Goal: Task Accomplishment & Management: Complete application form

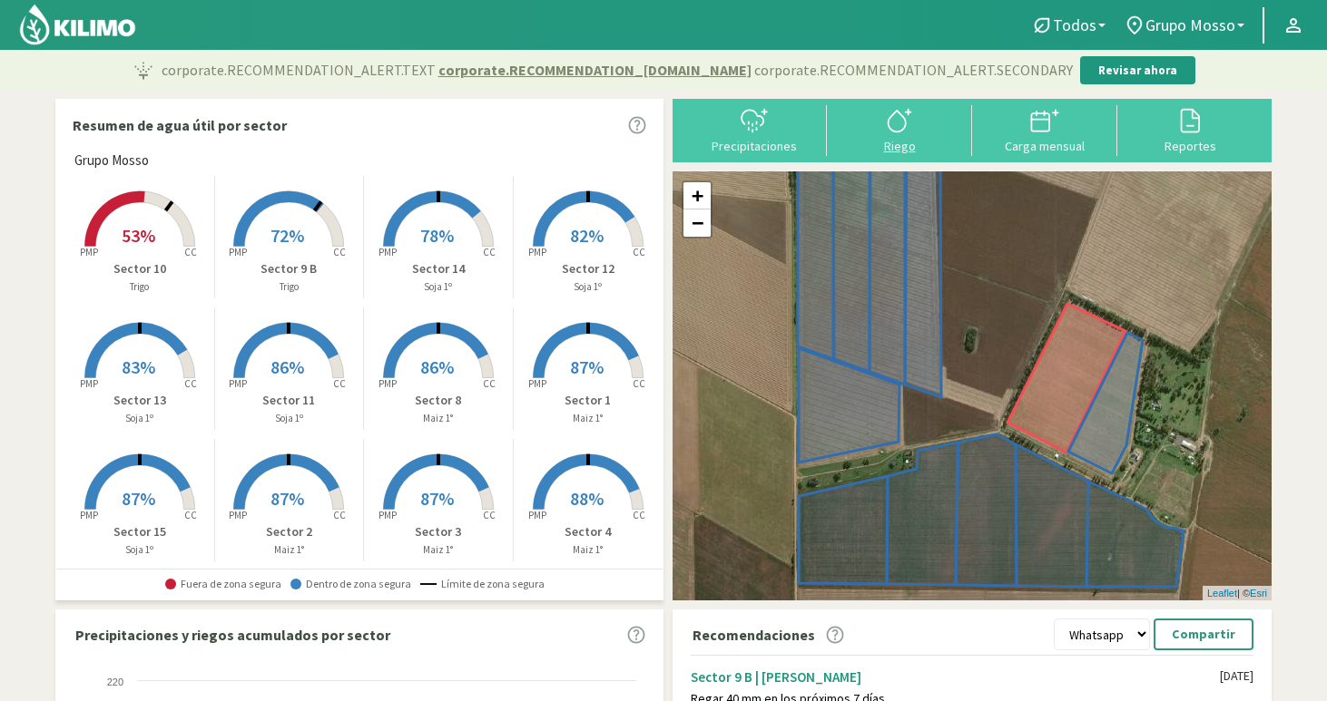
click at [897, 131] on icon at bounding box center [899, 120] width 29 height 29
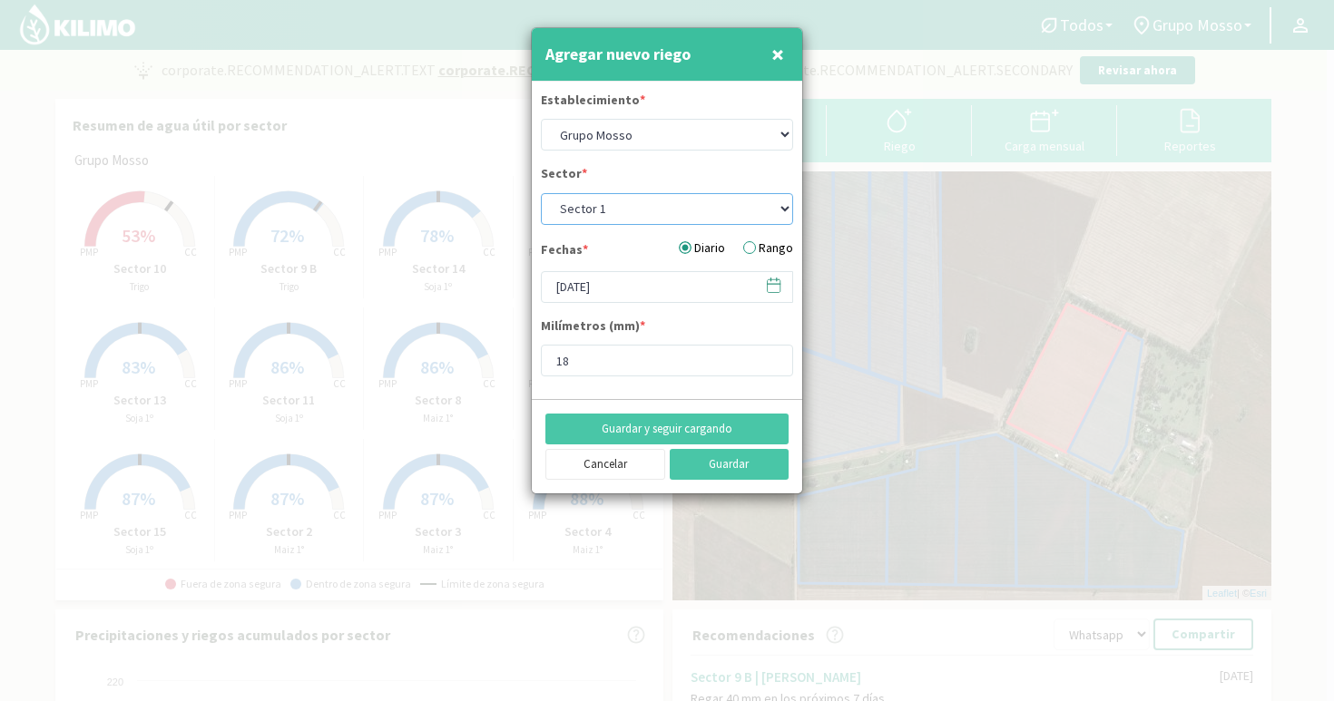
click at [606, 214] on select "Sector 1 Sector 10 Sector 11 Sector 12 Sector 13 Sector 14 Sector 15 Sector 2 S…" at bounding box center [667, 209] width 252 height 32
select select "1: Object"
click at [541, 193] on select "Sector 1 Sector 10 Sector 11 Sector 12 Sector 13 Sector 14 Sector 15 Sector 2 S…" at bounding box center [667, 209] width 252 height 32
type input "18.76"
click at [593, 287] on input "[DATE]" at bounding box center [667, 287] width 252 height 32
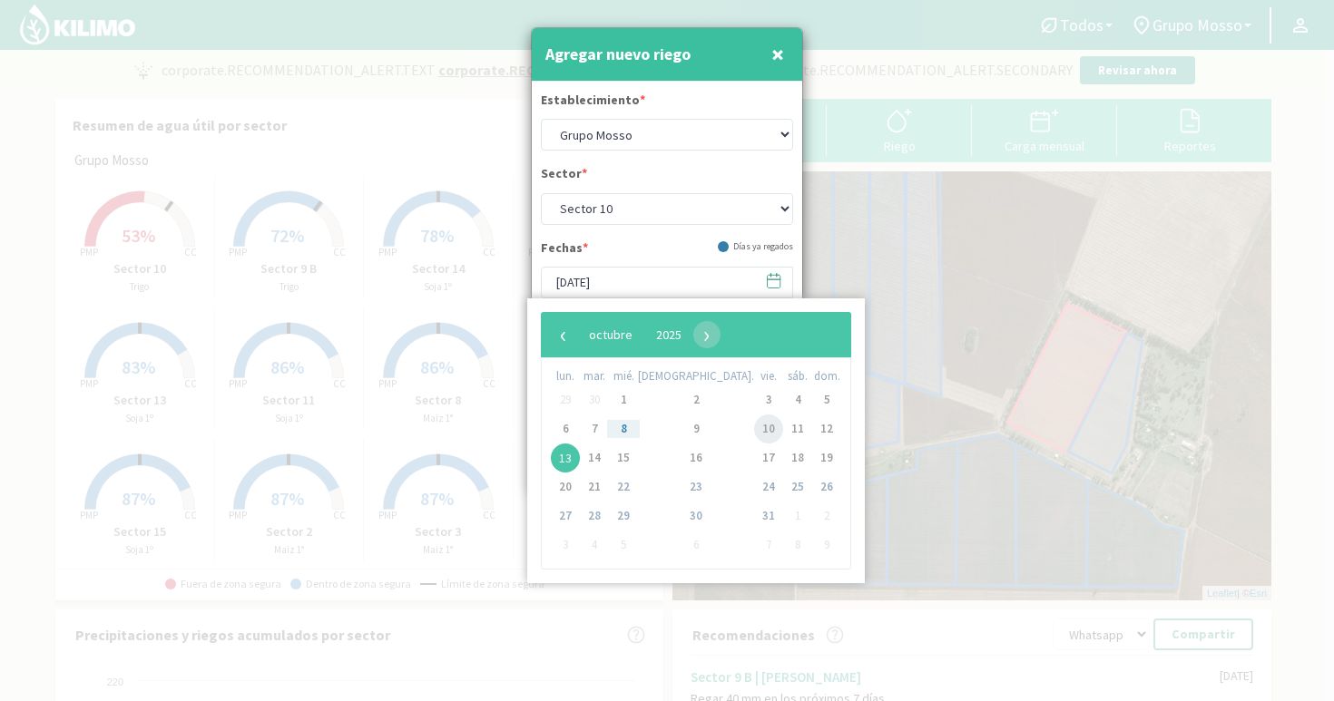
click at [754, 429] on span "10" at bounding box center [768, 429] width 29 height 29
type input "[DATE]"
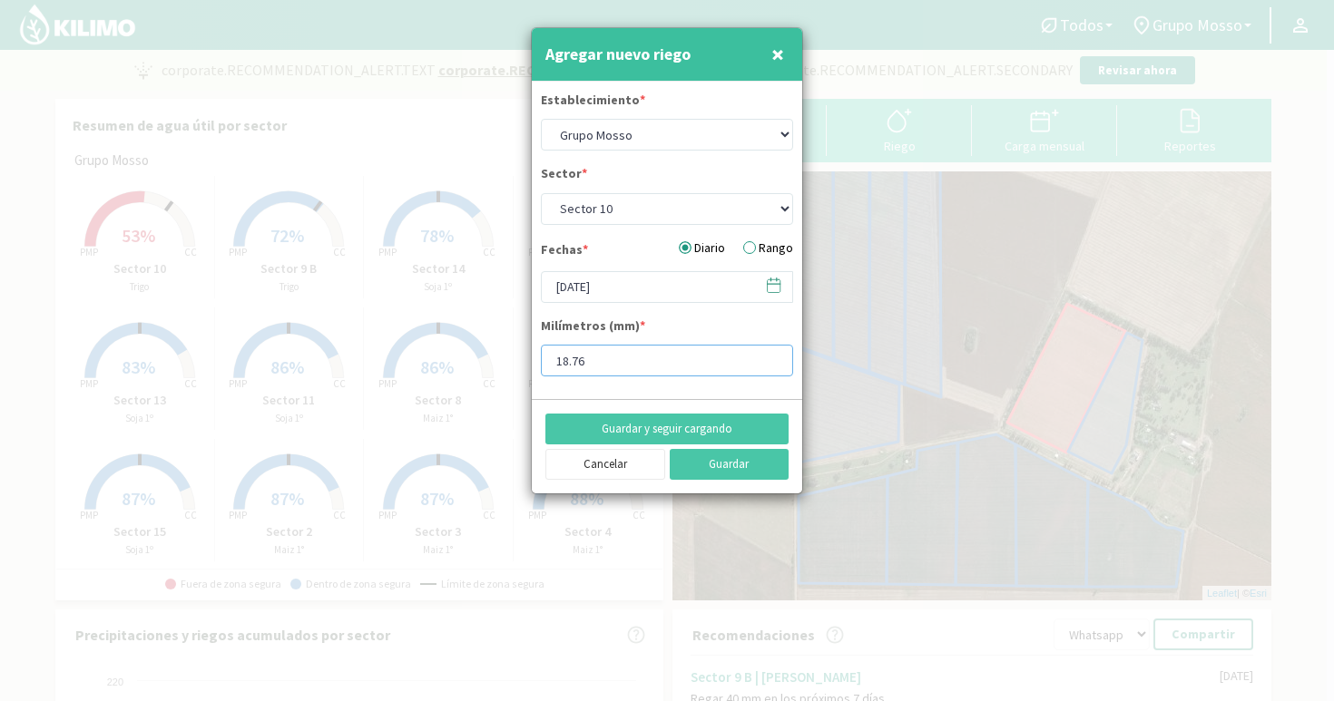
drag, startPoint x: 603, startPoint y: 356, endPoint x: 519, endPoint y: 367, distance: 85.2
click at [519, 367] on div "Agregar nuevo riego × Establecimiento * Grupo [PERSON_NAME] Sector * Sector 1 S…" at bounding box center [667, 350] width 1334 height 701
type input "34.59"
click at [726, 426] on button "Guardar y seguir cargando" at bounding box center [666, 429] width 243 height 31
click at [642, 285] on input "[DATE]" at bounding box center [667, 287] width 252 height 32
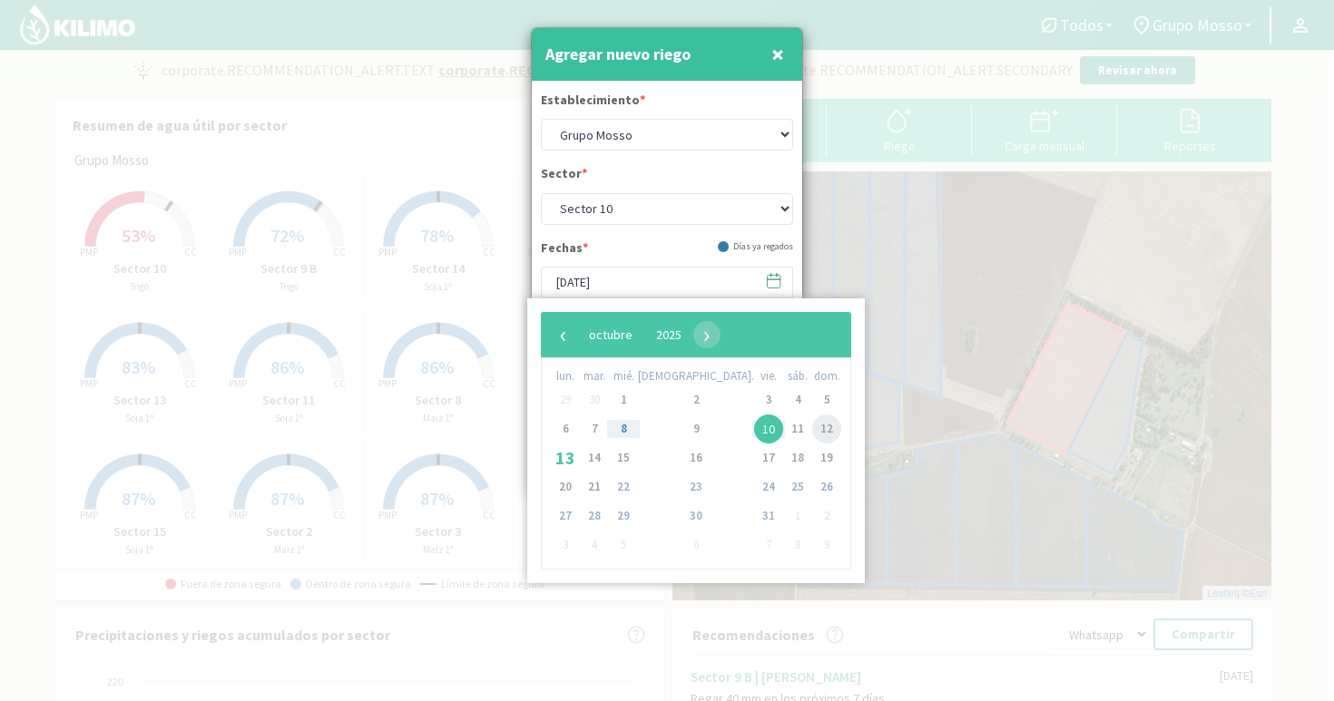
click at [812, 434] on span "12" at bounding box center [826, 429] width 29 height 29
type input "[DATE]"
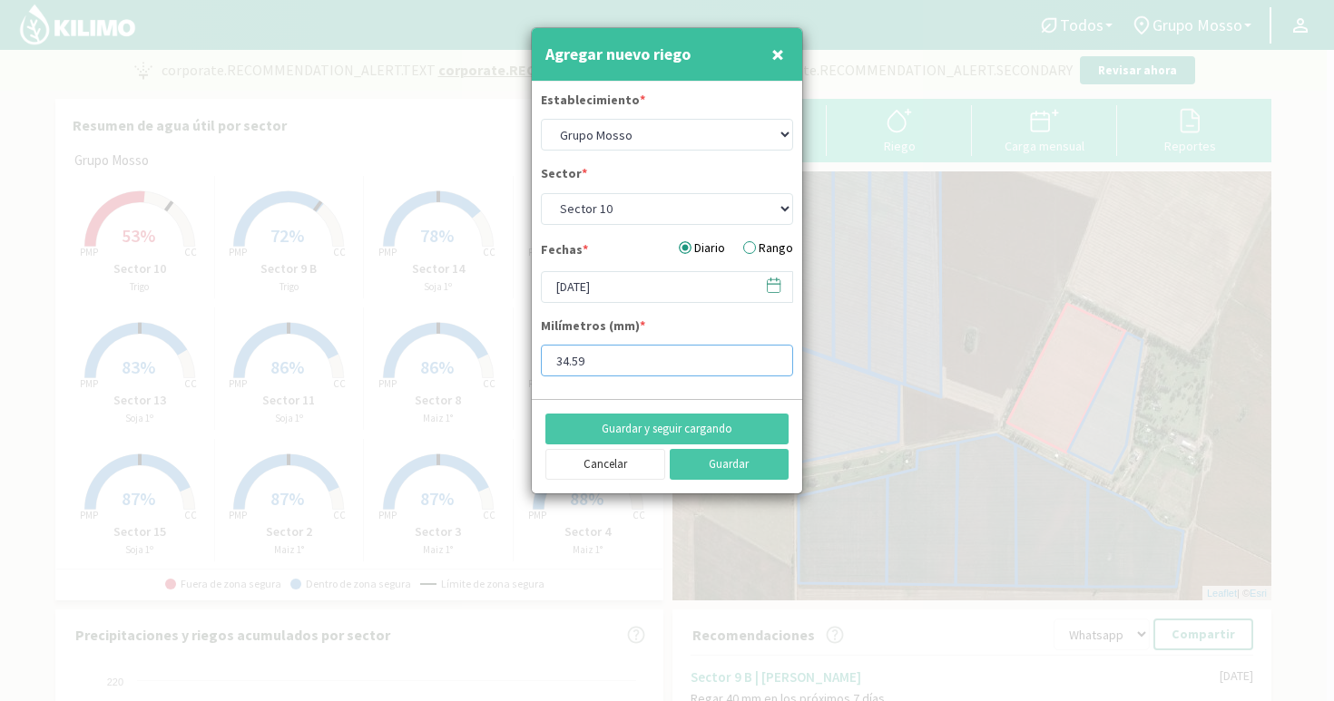
click at [611, 359] on input "34.59" at bounding box center [667, 361] width 252 height 32
type input "34.55"
click at [718, 470] on button "Guardar" at bounding box center [730, 464] width 120 height 31
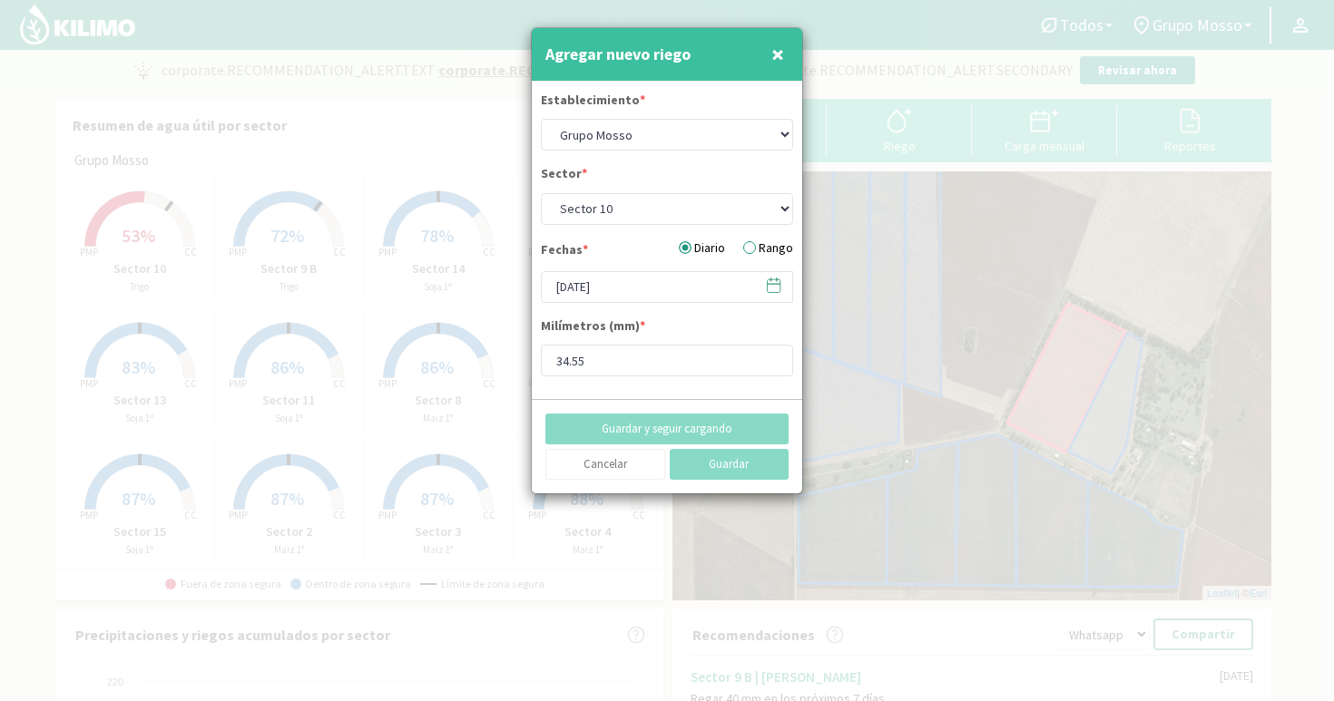
select select "0: Object"
type input "[DATE]"
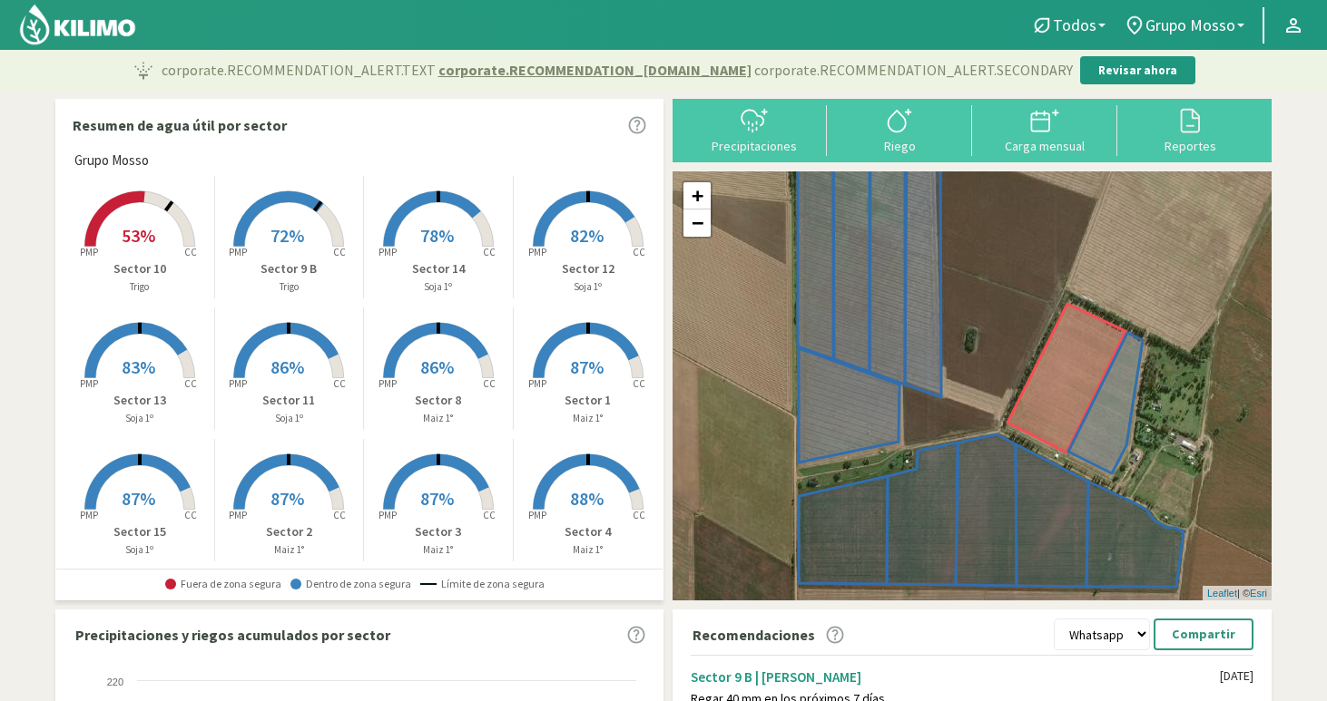
click at [108, 34] on img at bounding box center [77, 25] width 119 height 44
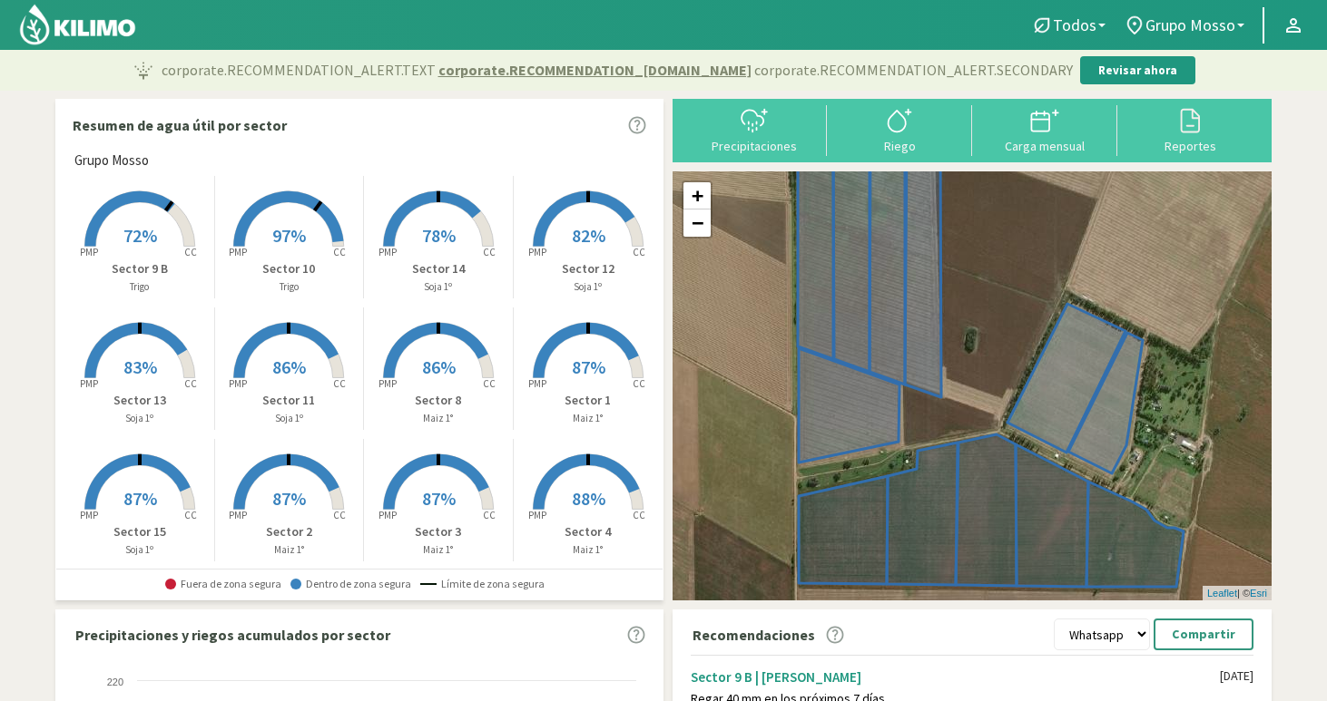
click at [160, 240] on rect at bounding box center [139, 248] width 145 height 145
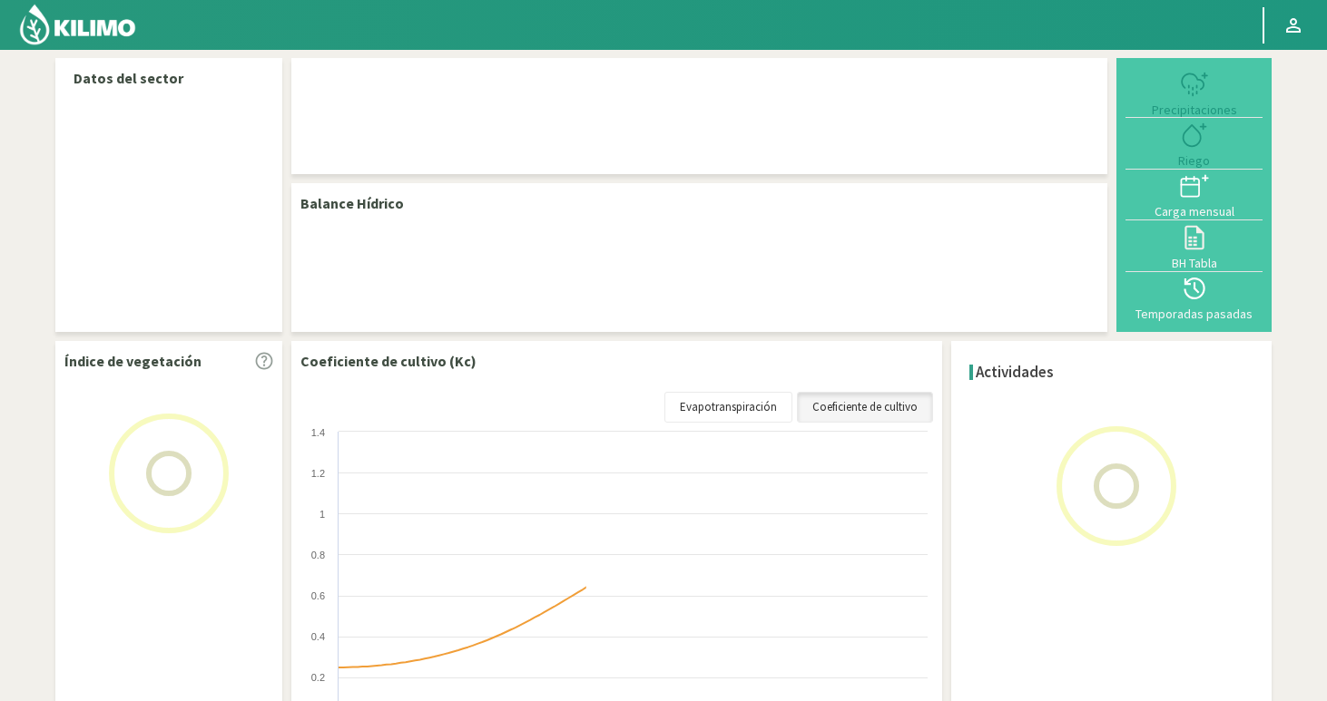
select select "11: Object"
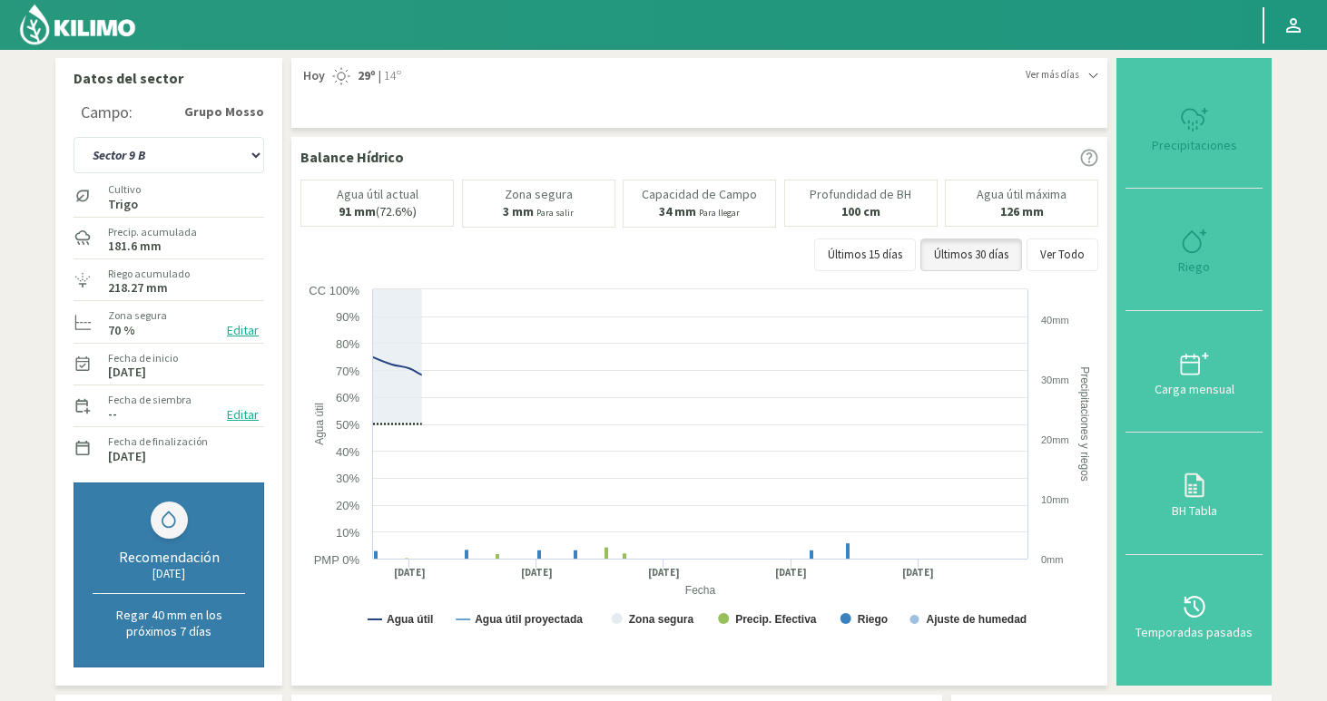
type input "35"
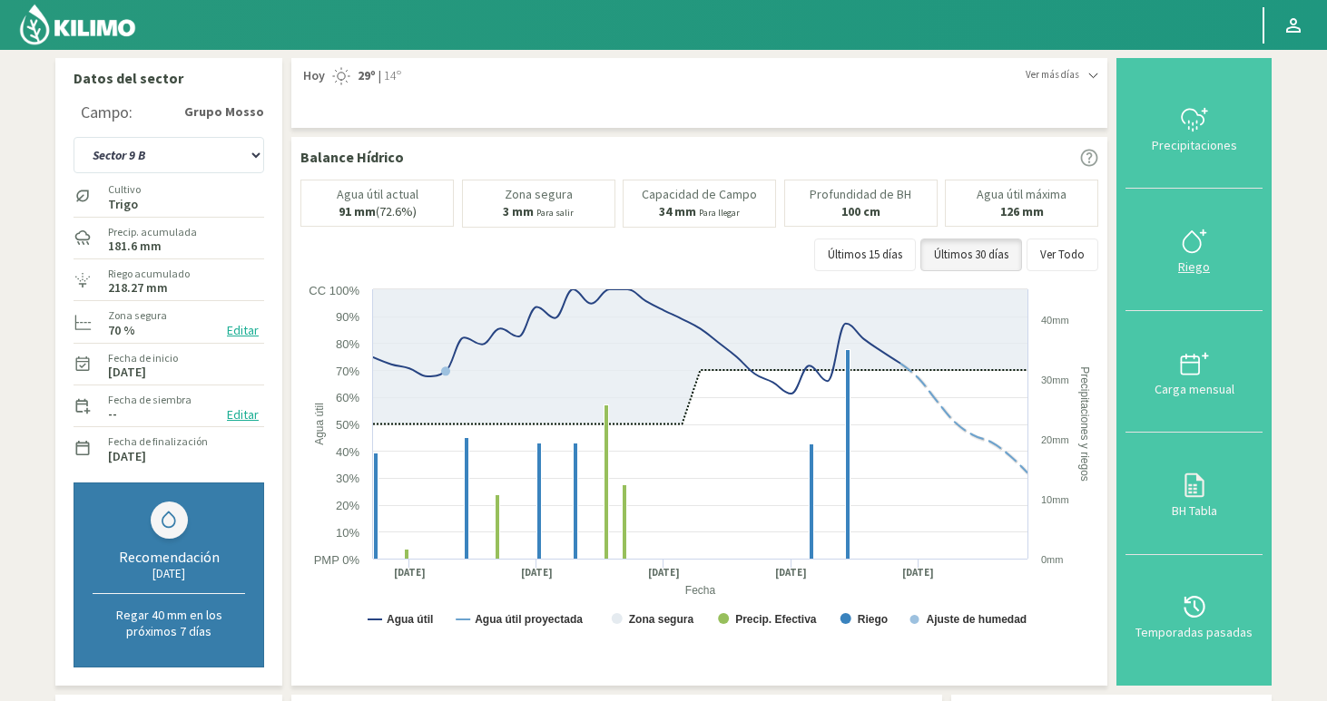
click at [1201, 256] on svg-icon at bounding box center [1194, 251] width 29 height 16
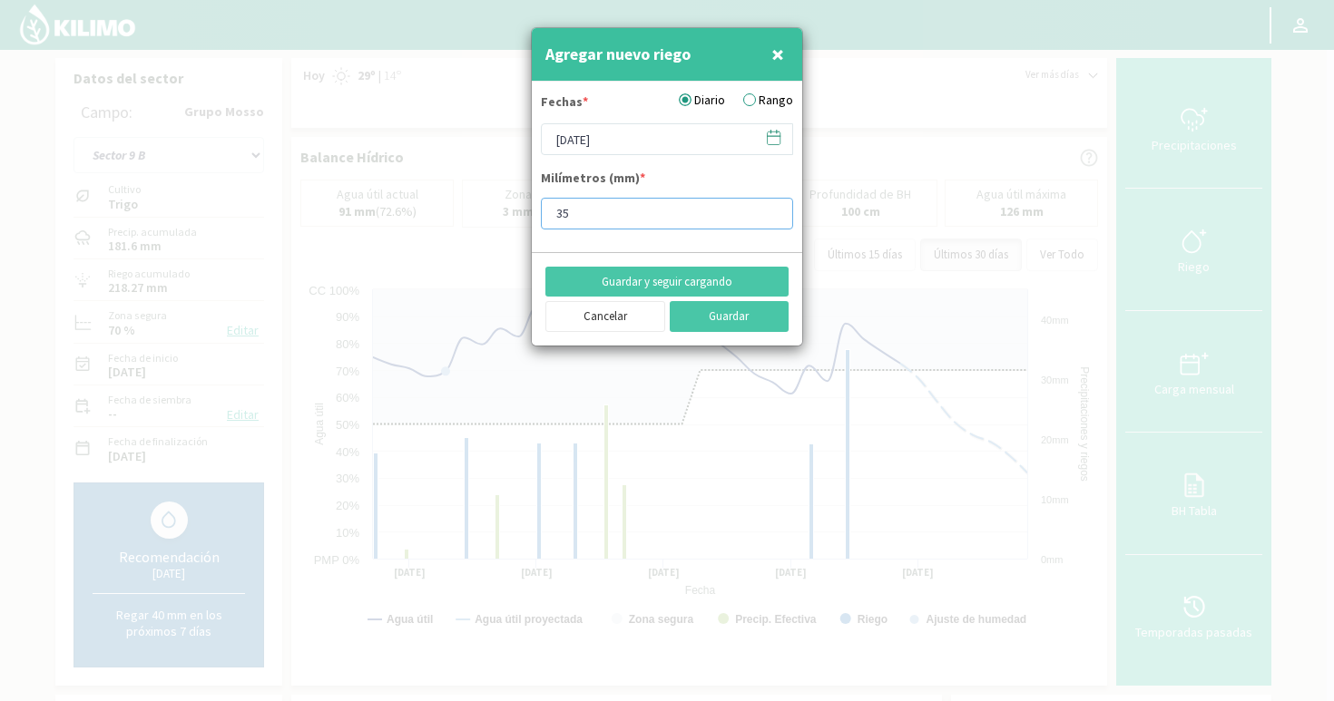
click at [604, 214] on input "35" at bounding box center [667, 214] width 252 height 32
type input "35.47"
click at [642, 150] on input "[DATE]" at bounding box center [667, 139] width 252 height 32
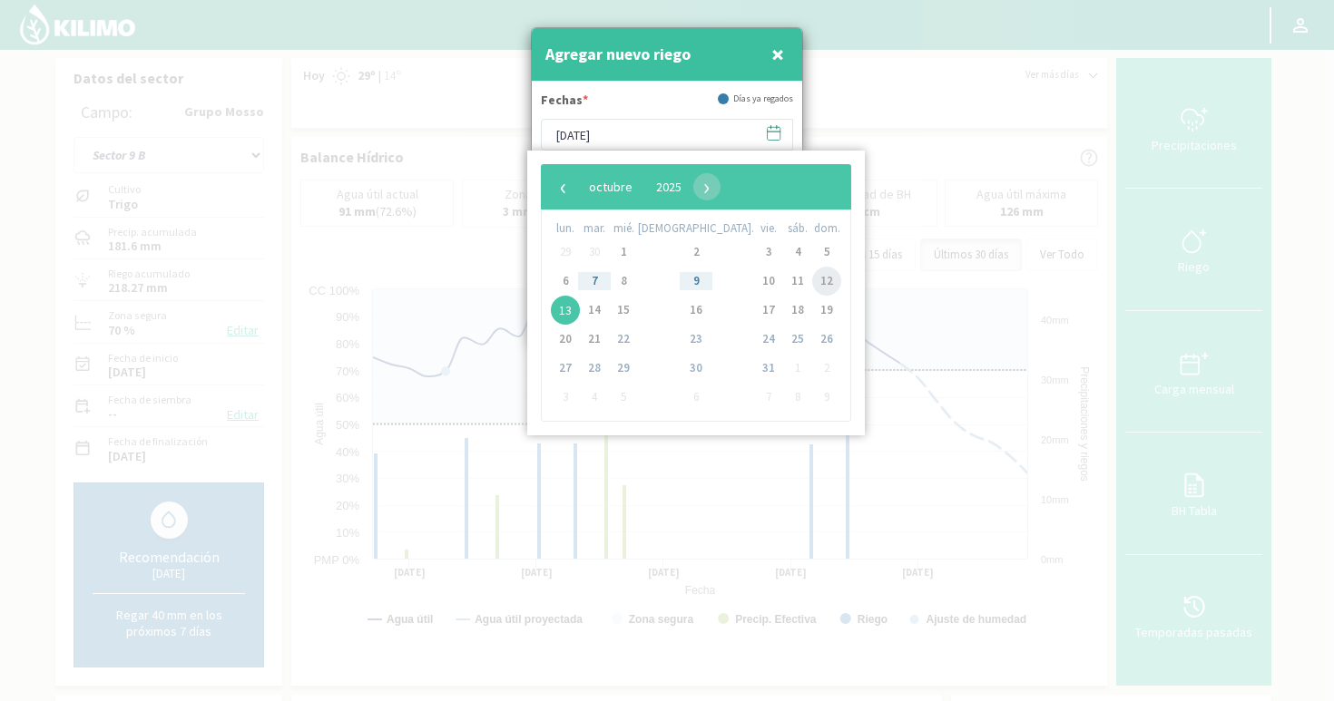
click at [812, 280] on span "12" at bounding box center [826, 281] width 29 height 29
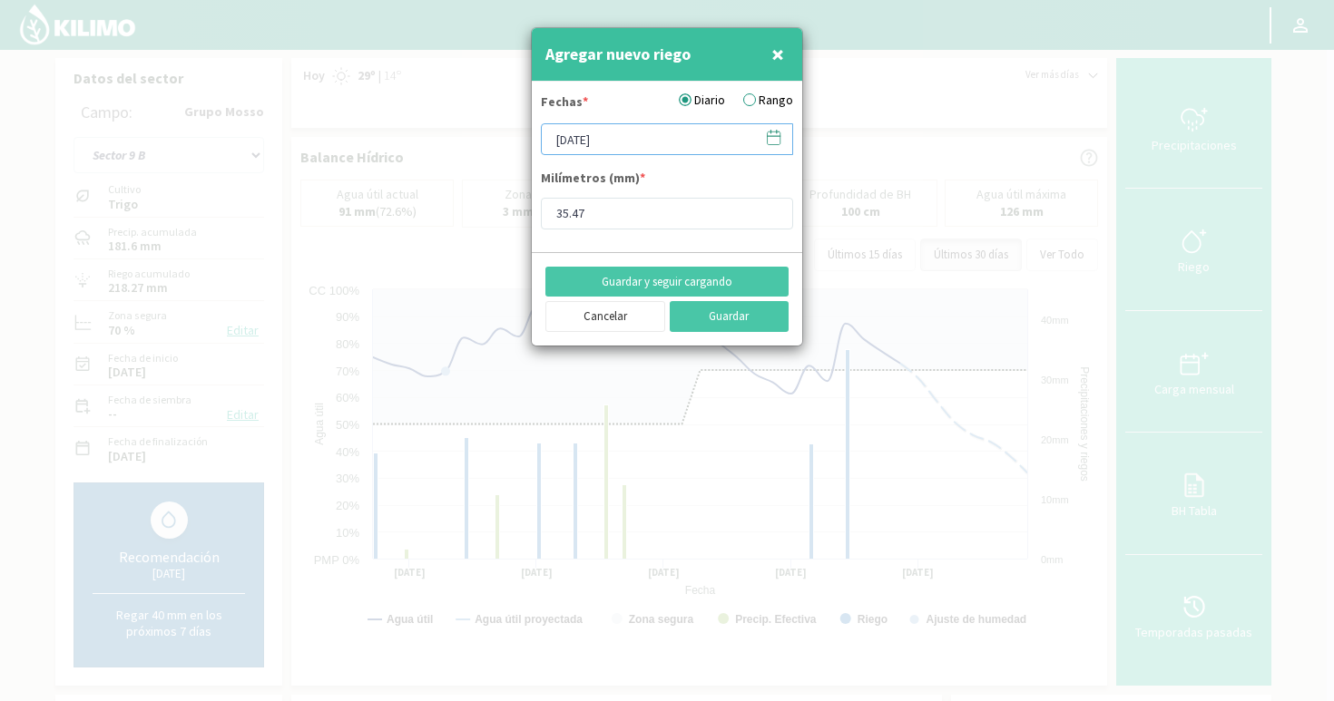
click at [626, 151] on input "[DATE]" at bounding box center [667, 139] width 252 height 32
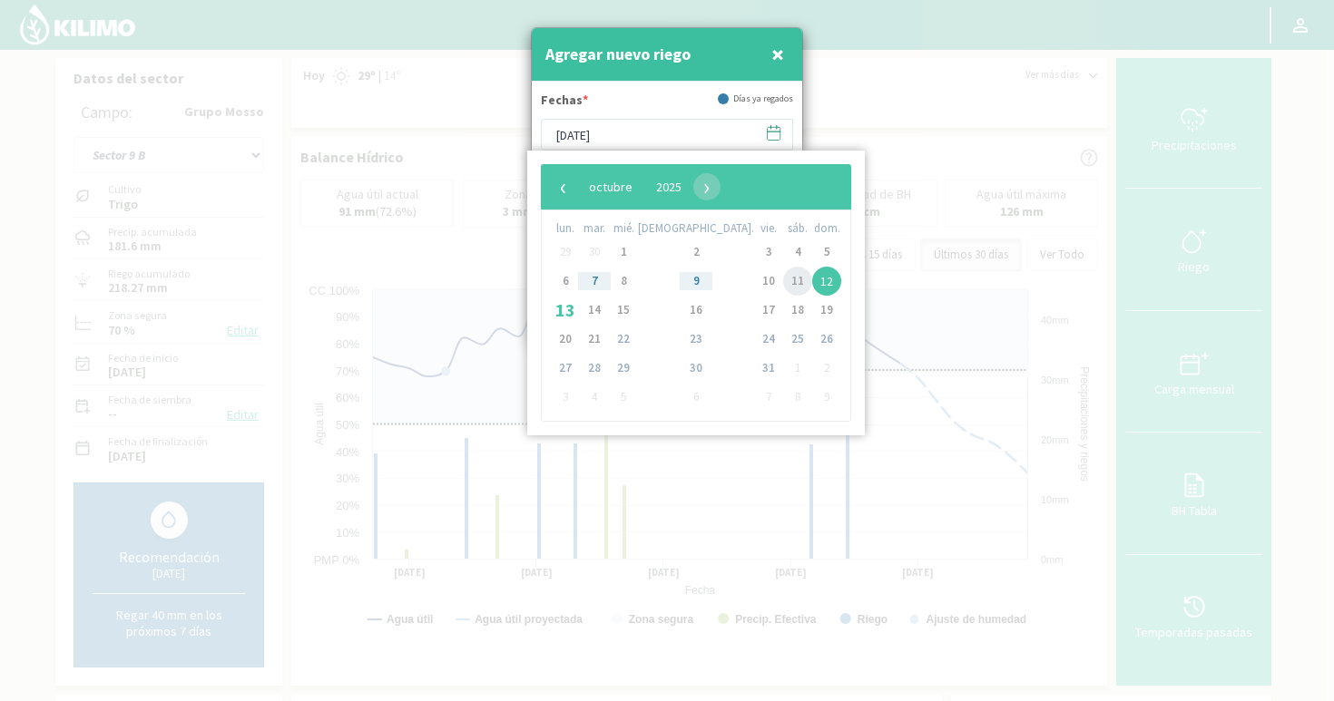
click at [783, 280] on span "11" at bounding box center [797, 281] width 29 height 29
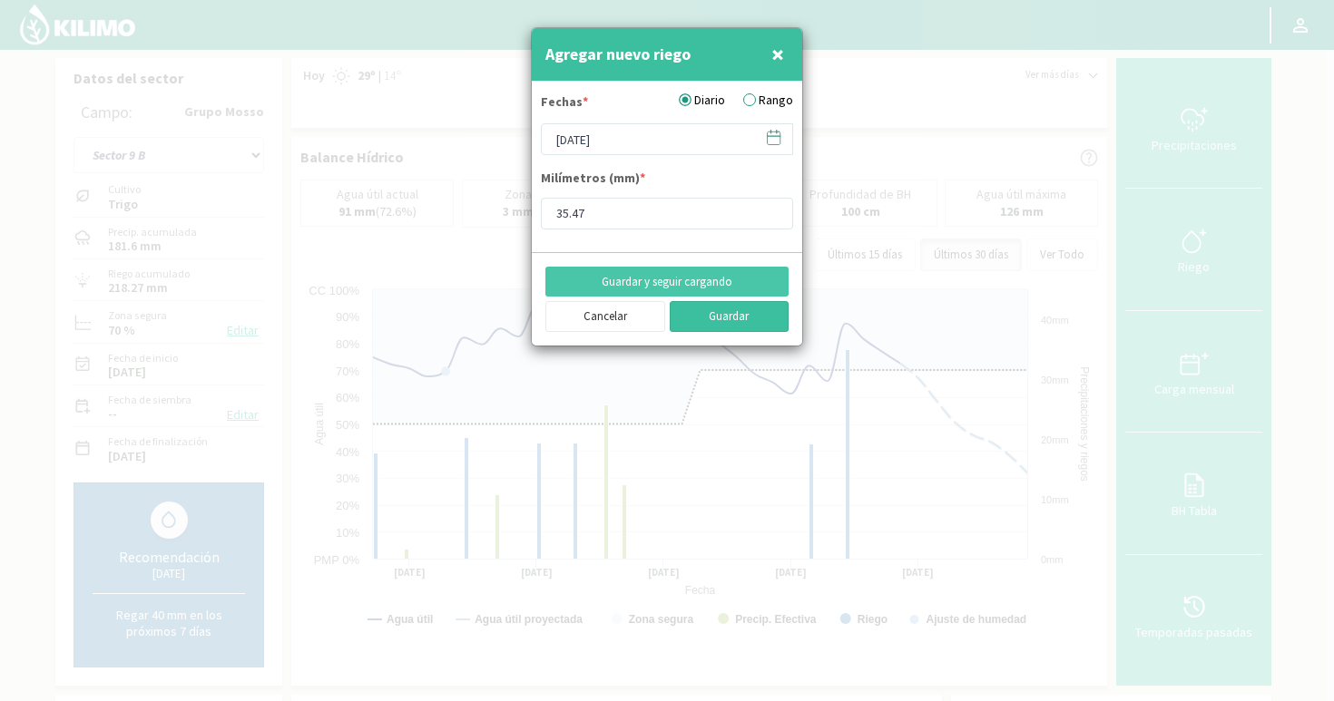
click at [733, 324] on button "Guardar" at bounding box center [730, 316] width 120 height 31
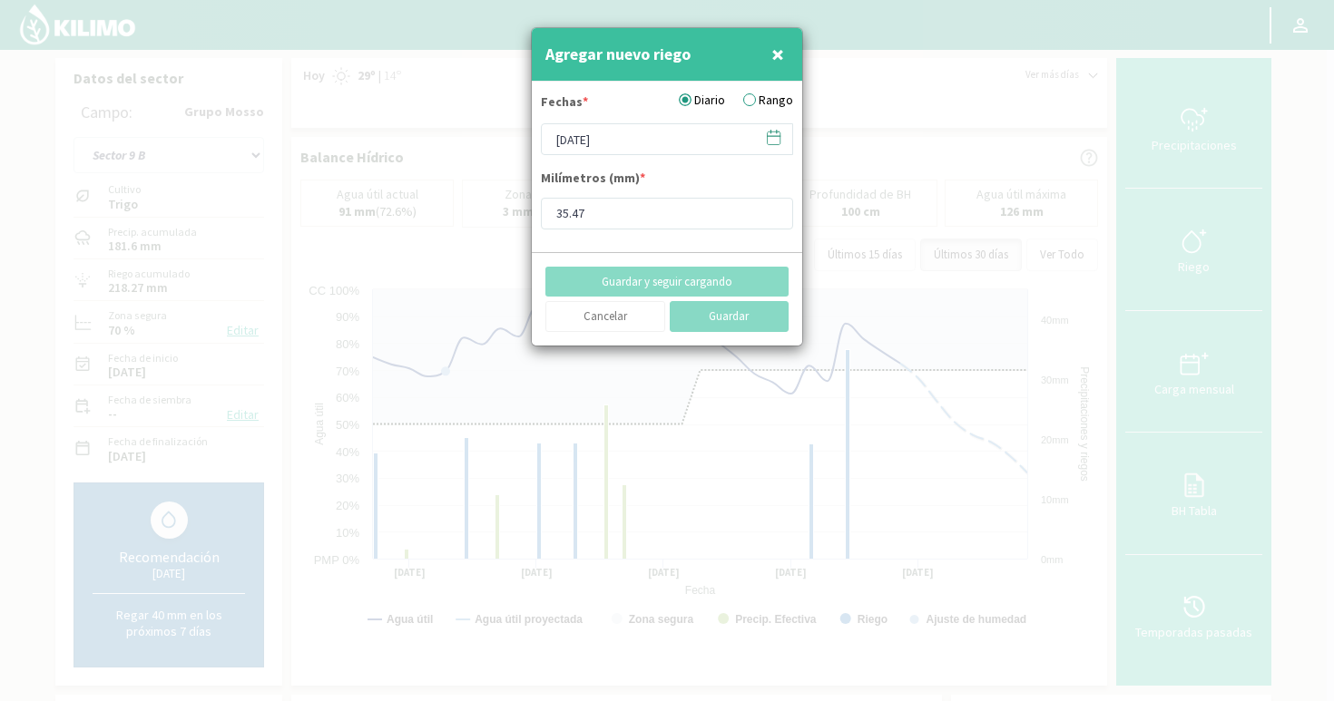
type input "[DATE]"
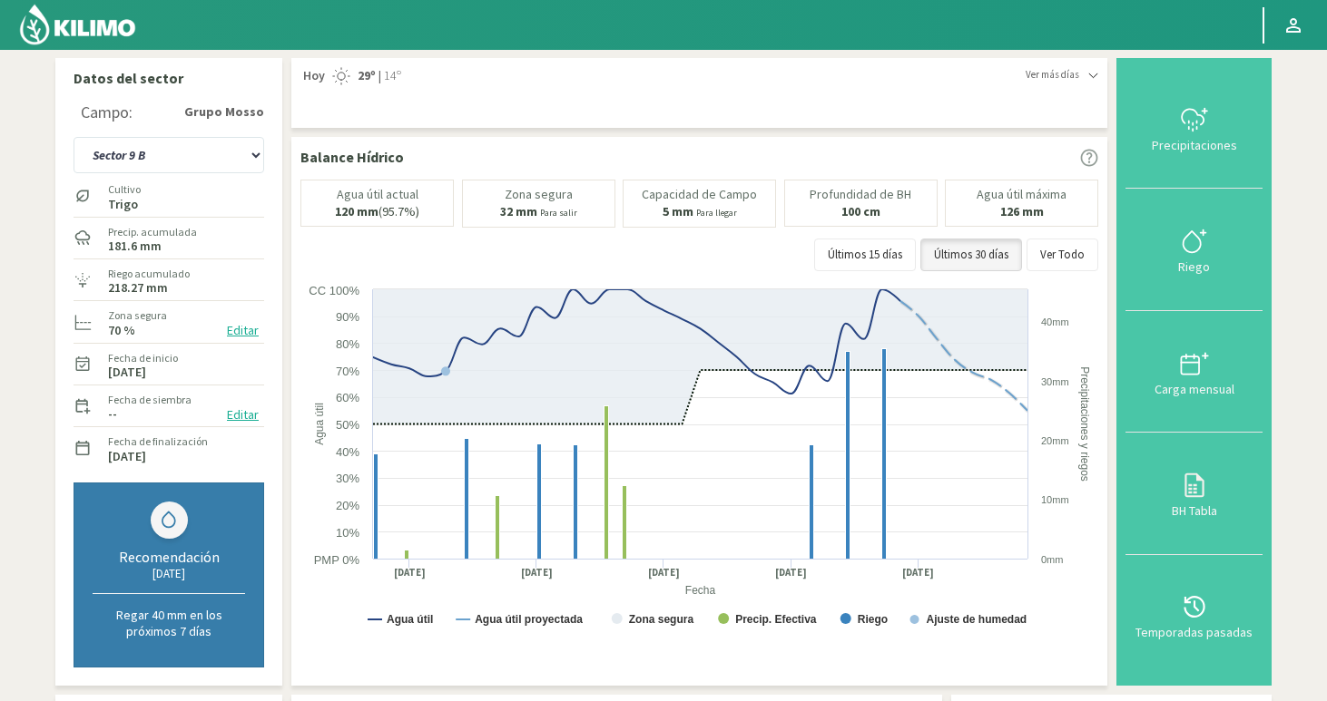
click at [95, 8] on img at bounding box center [77, 25] width 119 height 44
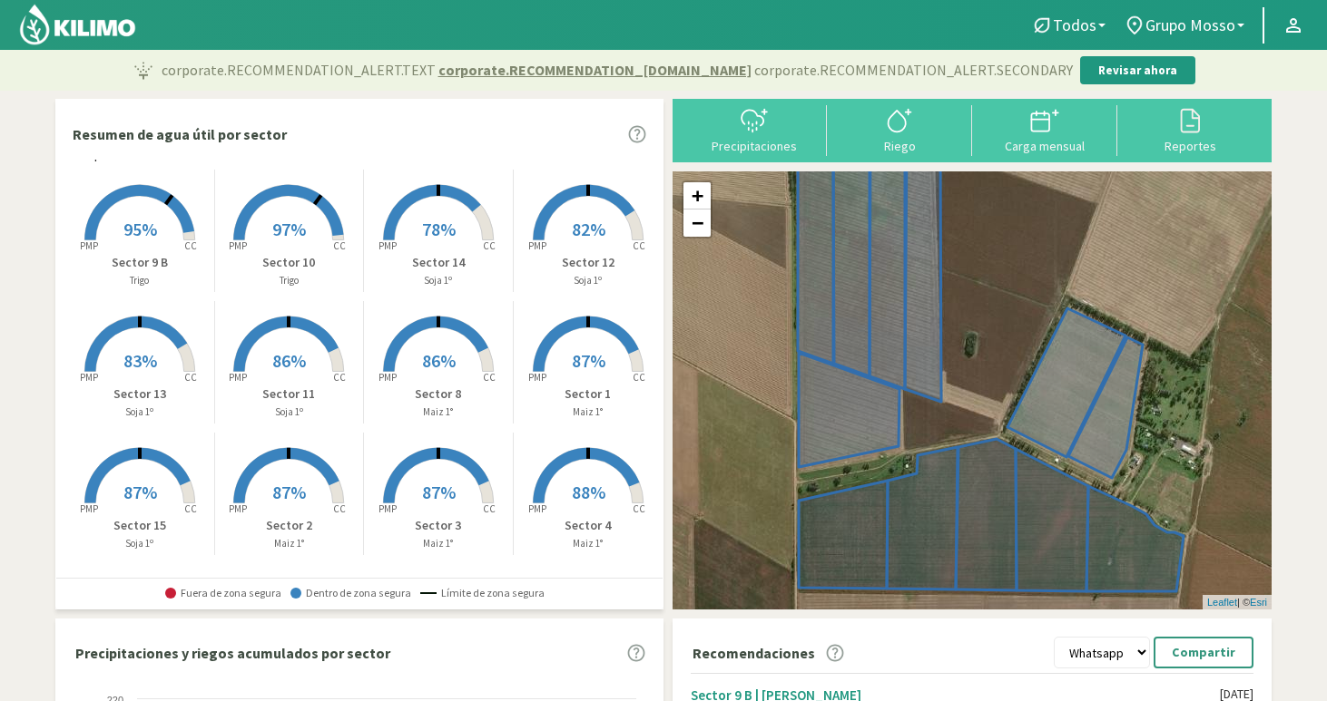
click at [116, 230] on rect at bounding box center [139, 242] width 145 height 145
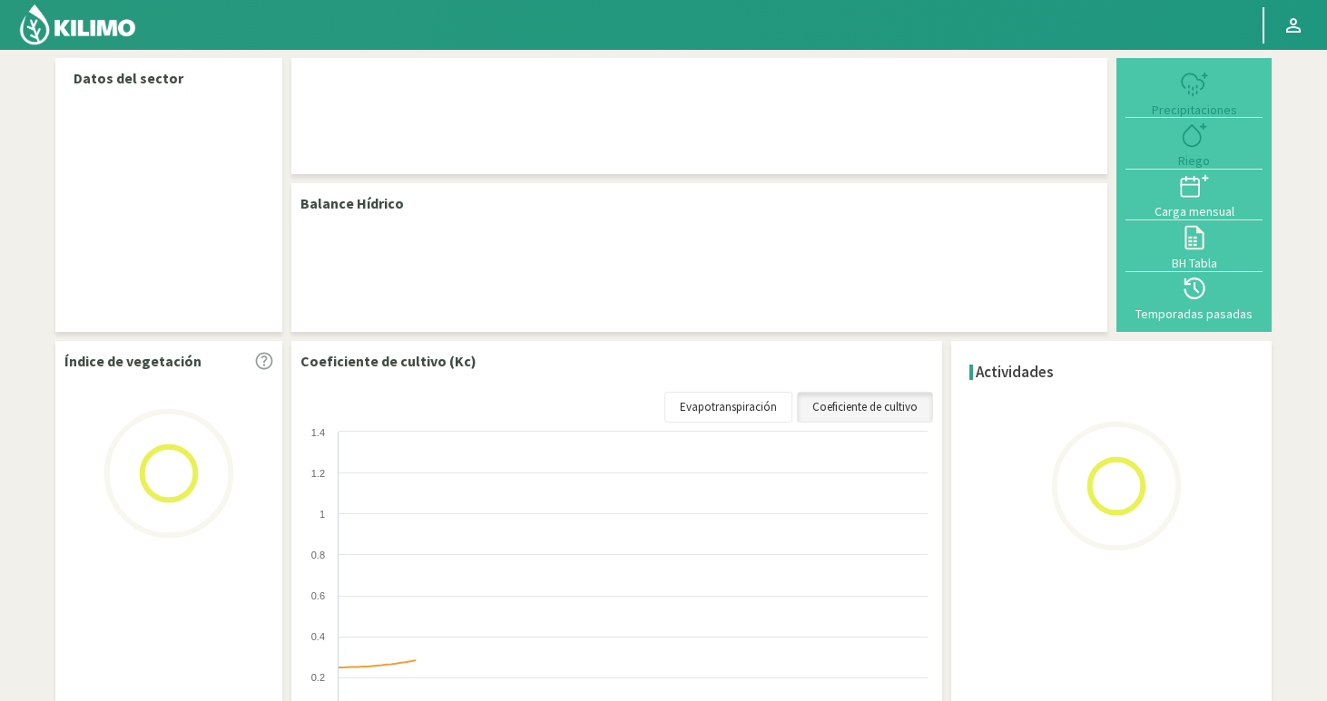
select select "11: Object"
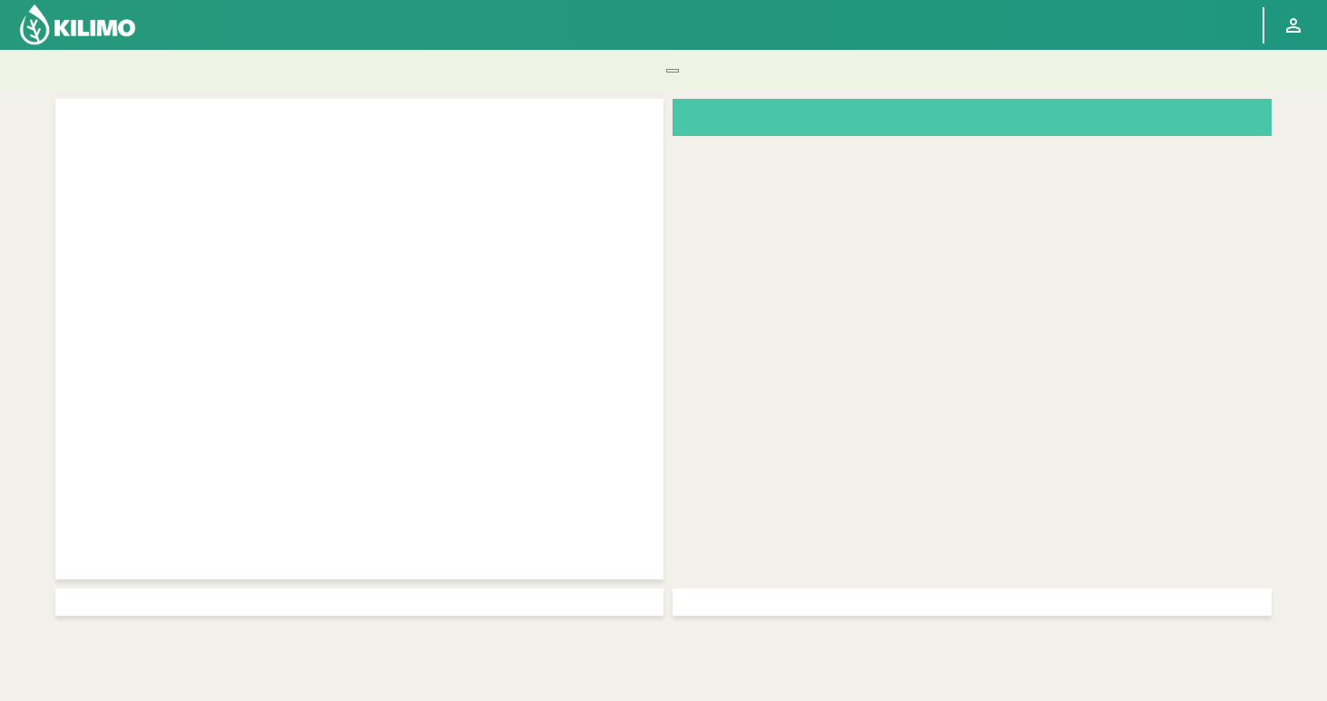
click at [92, 30] on img at bounding box center [77, 25] width 119 height 44
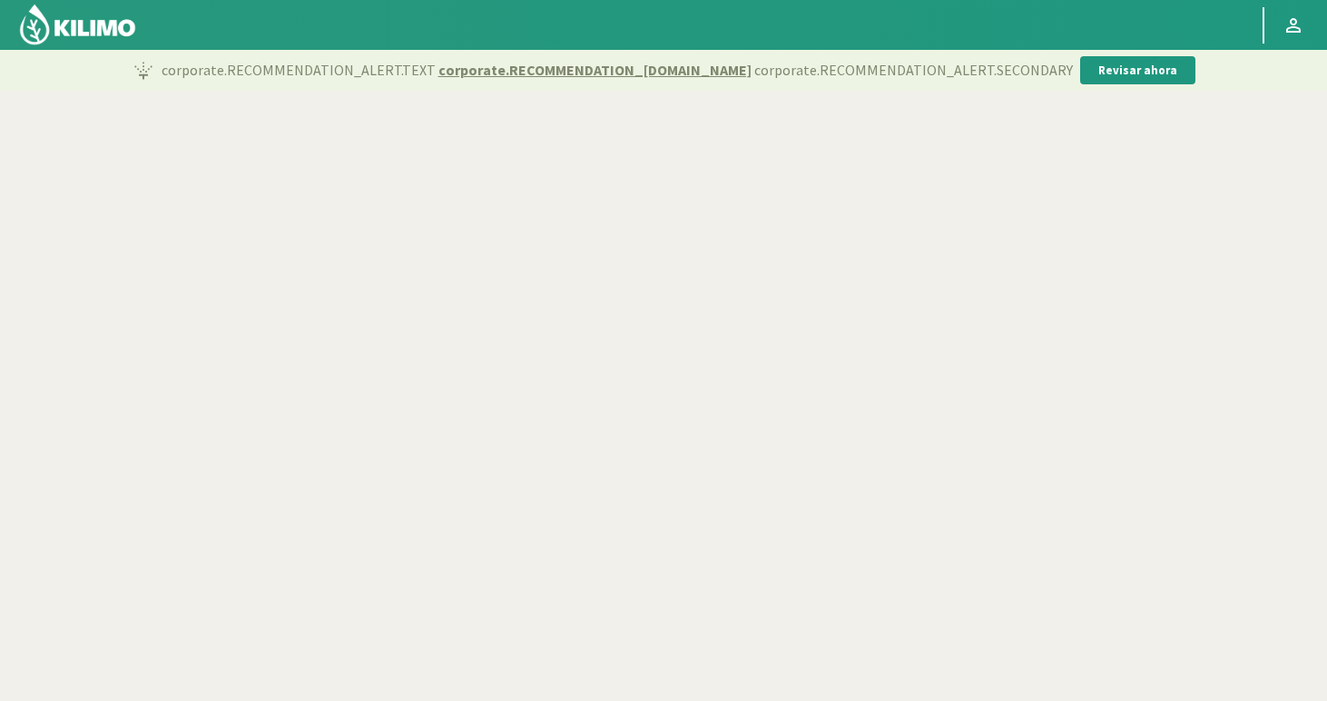
click at [116, 26] on img at bounding box center [77, 25] width 119 height 44
click at [94, 34] on img at bounding box center [77, 25] width 119 height 44
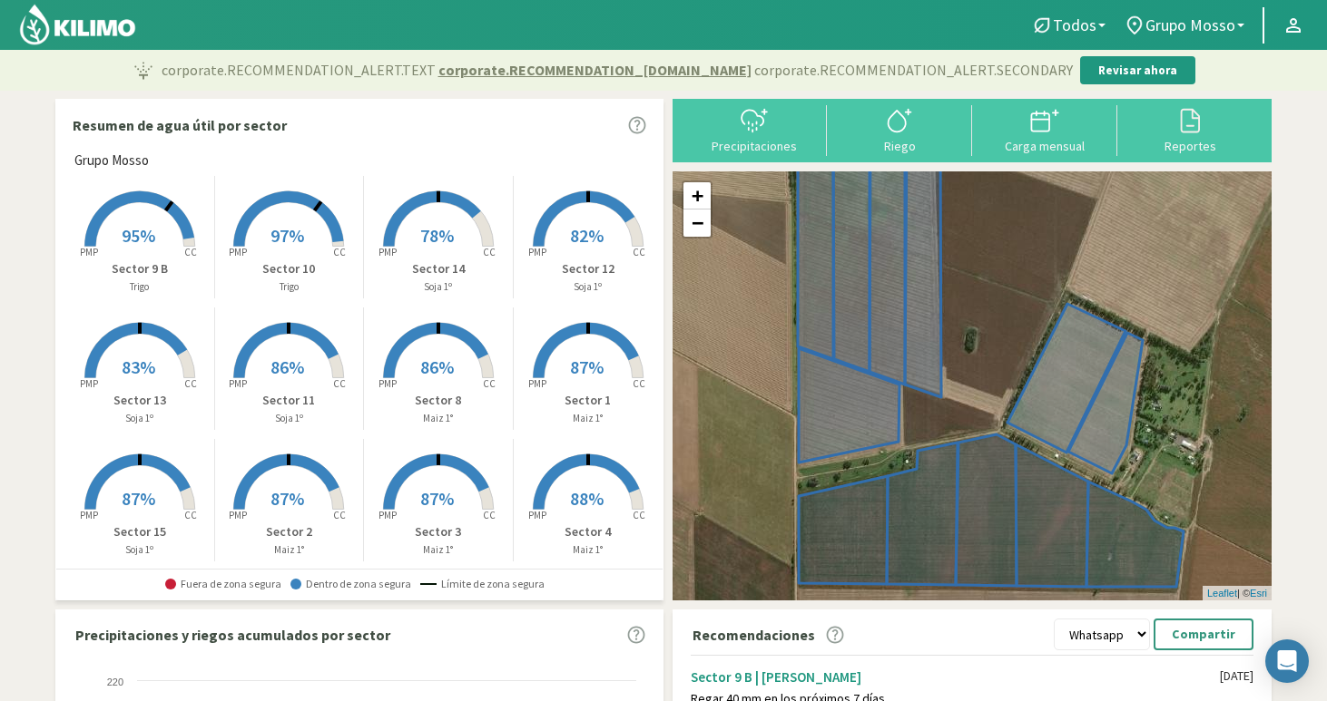
click at [321, 232] on rect at bounding box center [288, 248] width 145 height 145
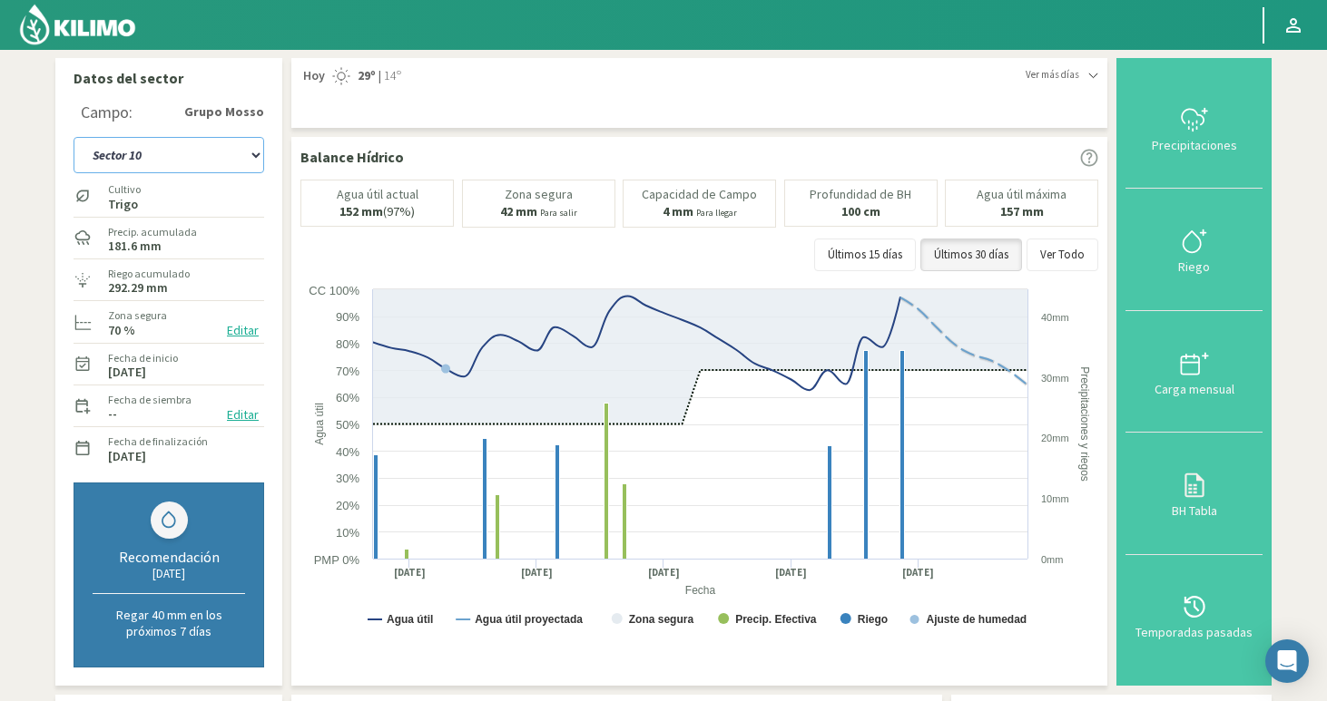
click at [172, 166] on select "Sector 1 Sector 10 Sector 11 Sector 12 Sector 13 Sector 14 Sector 15 Sector 2 S…" at bounding box center [168, 155] width 191 height 36
click at [73, 137] on select "Sector 1 Sector 10 Sector 11 Sector 12 Sector 13 Sector 14 Sector 15 Sector 2 S…" at bounding box center [168, 155] width 191 height 36
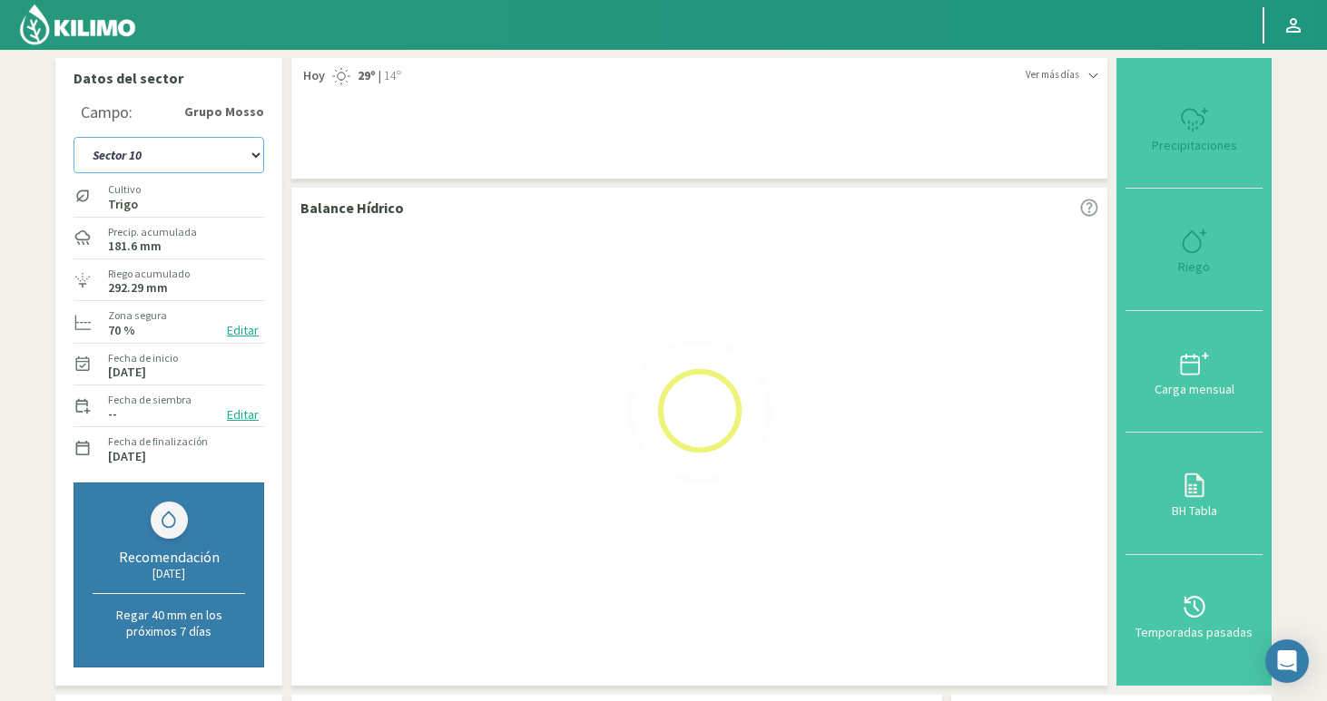
select select "23: Object"
